Goal: Task Accomplishment & Management: Manage account settings

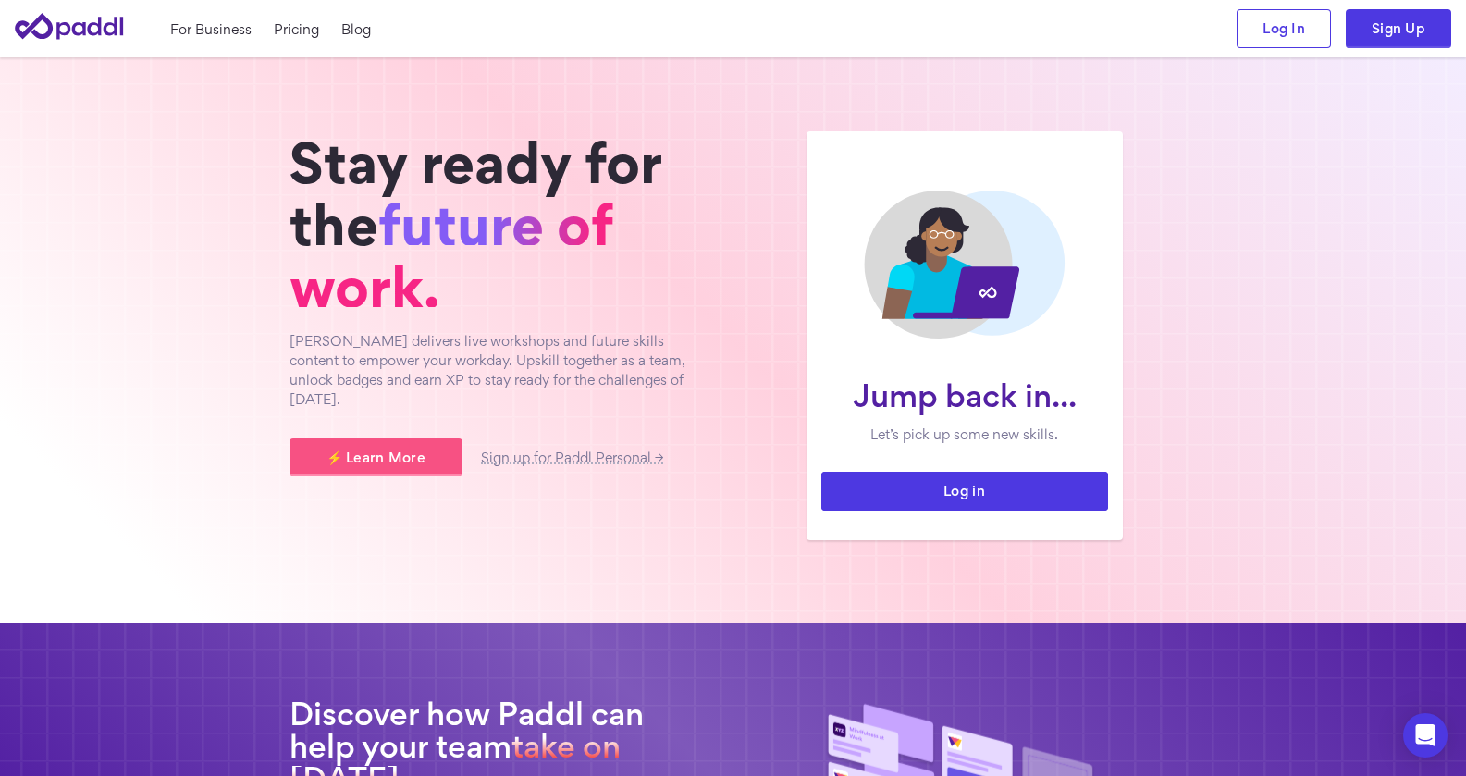
click at [971, 492] on link "Log in" at bounding box center [964, 491] width 287 height 39
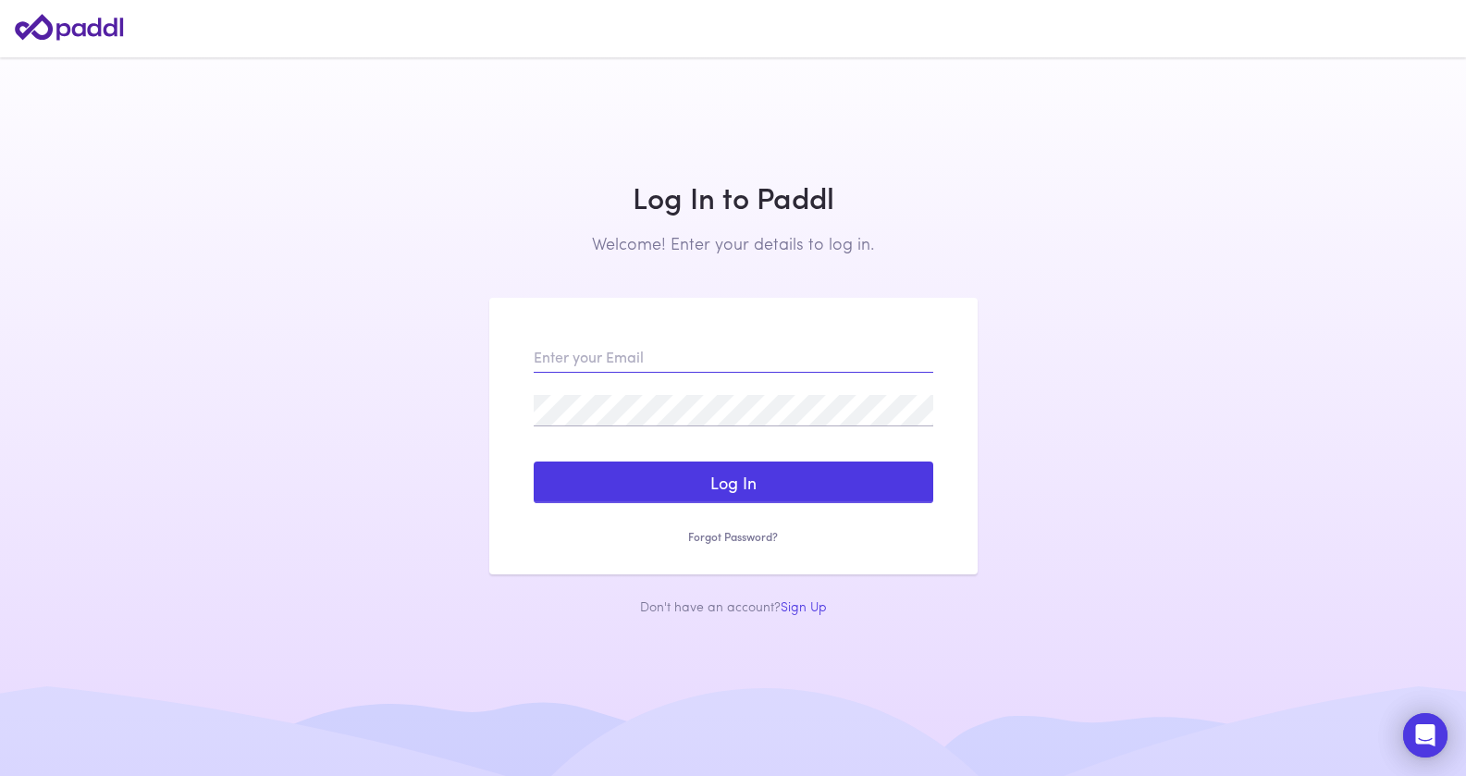
type input "[PERSON_NAME][EMAIL_ADDRESS][DOMAIN_NAME]"
drag, startPoint x: 1275, startPoint y: 513, endPoint x: 1089, endPoint y: 511, distance: 186.8
click at [1269, 513] on main "Log In to Paddl Welcome! Enter your details to log in. Sign Up to Paddl Welcome…" at bounding box center [733, 388] width 1466 height 776
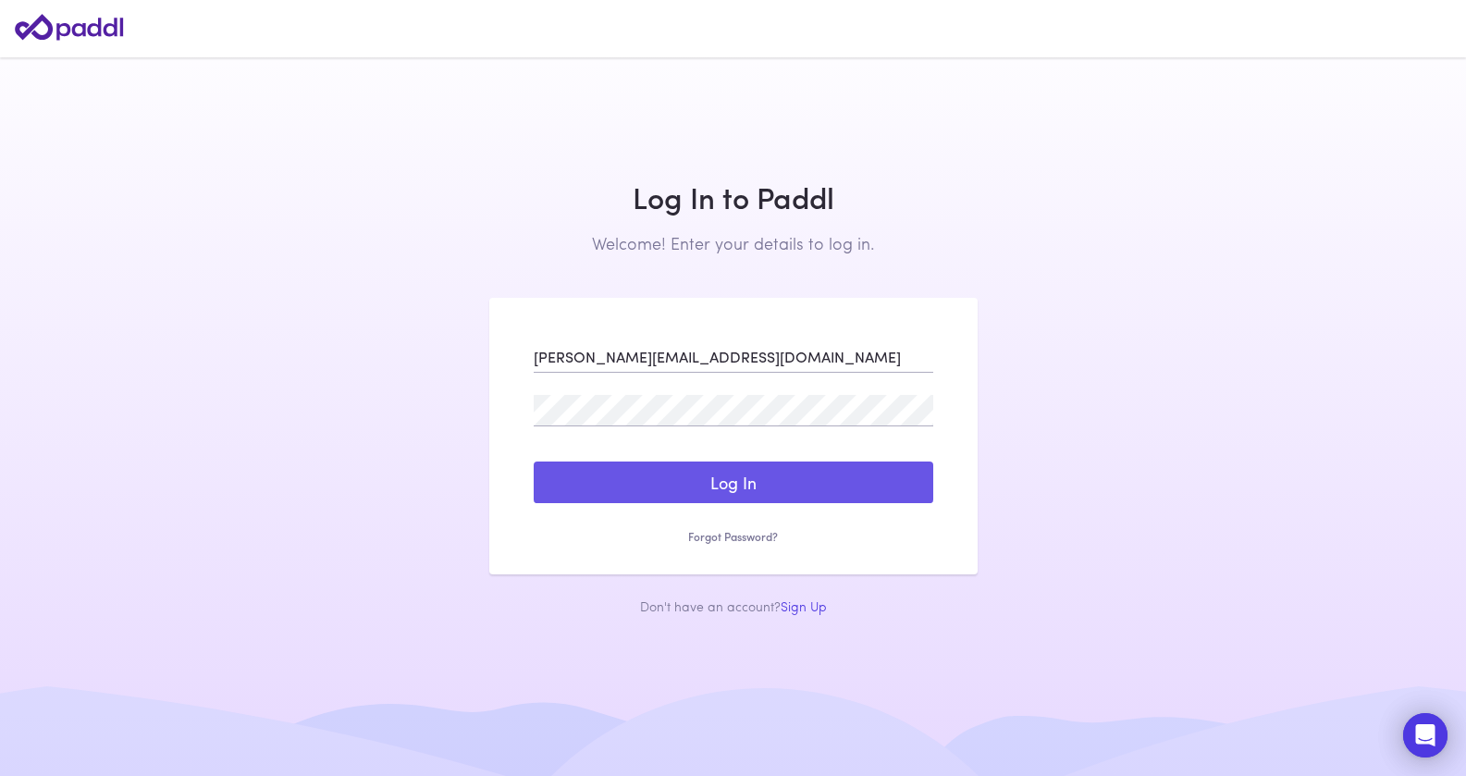
click at [751, 476] on button "Log In" at bounding box center [734, 483] width 400 height 43
